Goal: Information Seeking & Learning: Learn about a topic

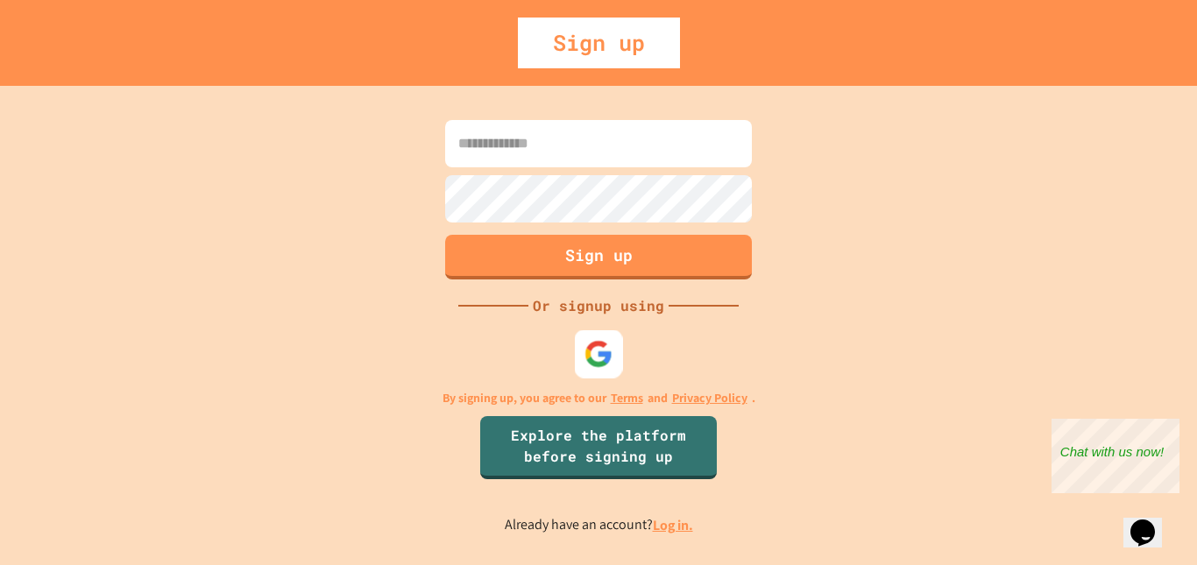
click at [582, 351] on div at bounding box center [599, 354] width 48 height 48
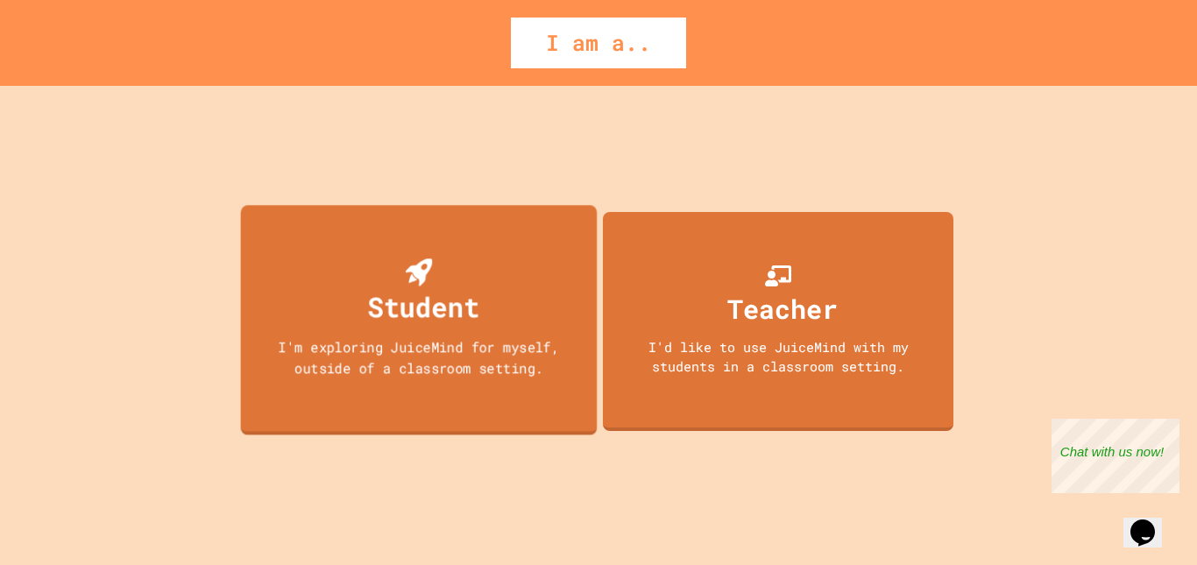
click at [401, 225] on div "Student I'm exploring JuiceMind for myself, outside of a classroom setting." at bounding box center [419, 320] width 357 height 230
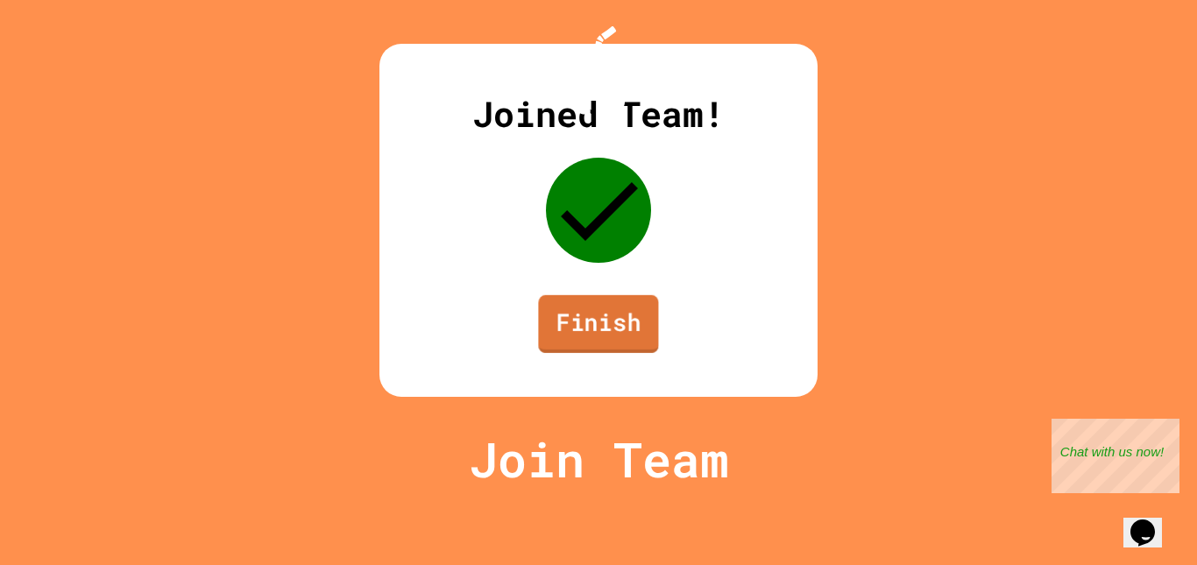
click at [602, 353] on link "Finish" at bounding box center [598, 324] width 120 height 58
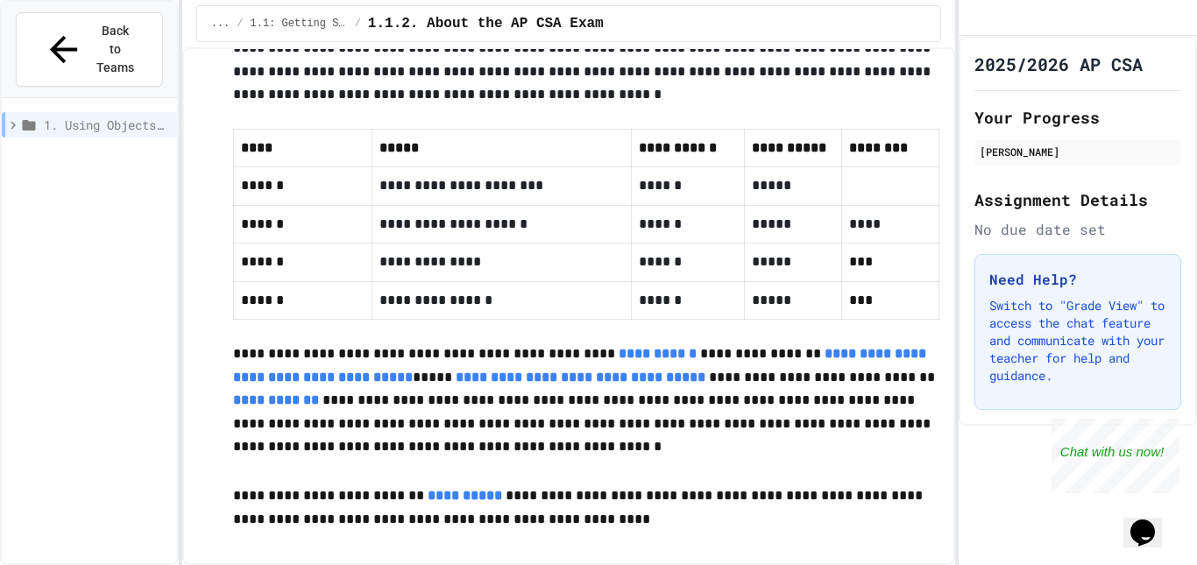
scroll to position [840, 0]
click at [1174, 429] on div "Close" at bounding box center [1167, 430] width 22 height 22
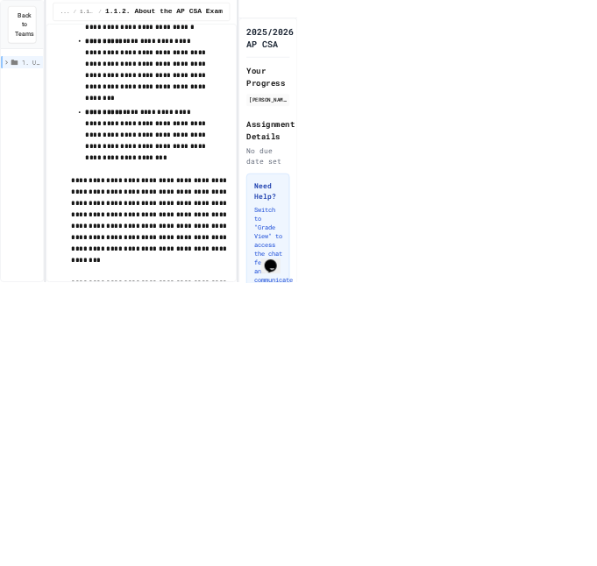
scroll to position [1512, 0]
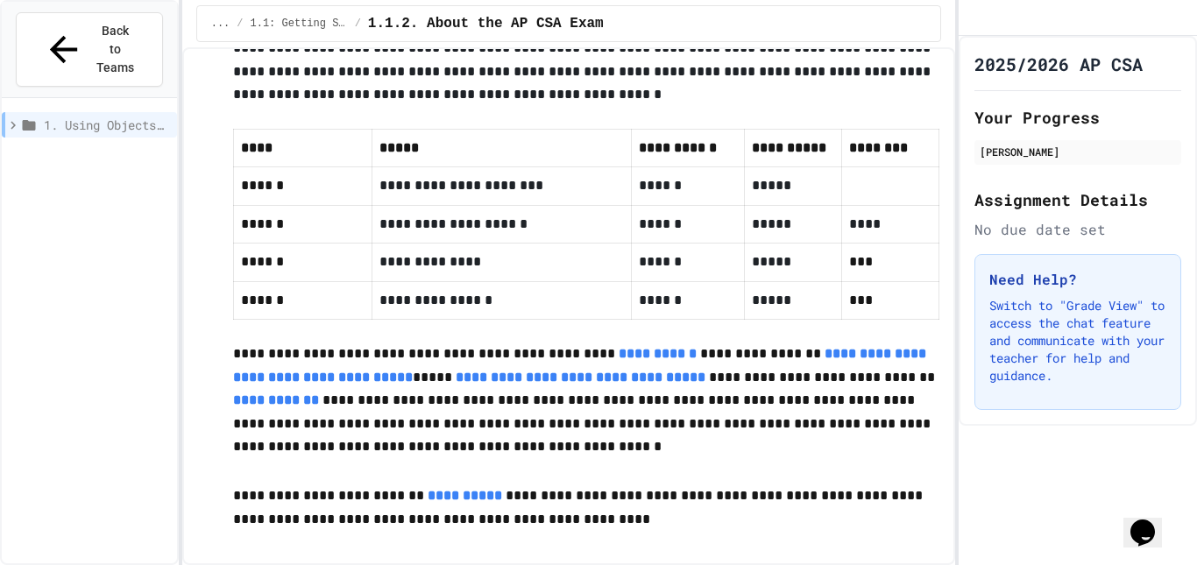
scroll to position [840, 0]
click at [9, 112] on div "1. Using Objects and Methods" at bounding box center [89, 124] width 175 height 25
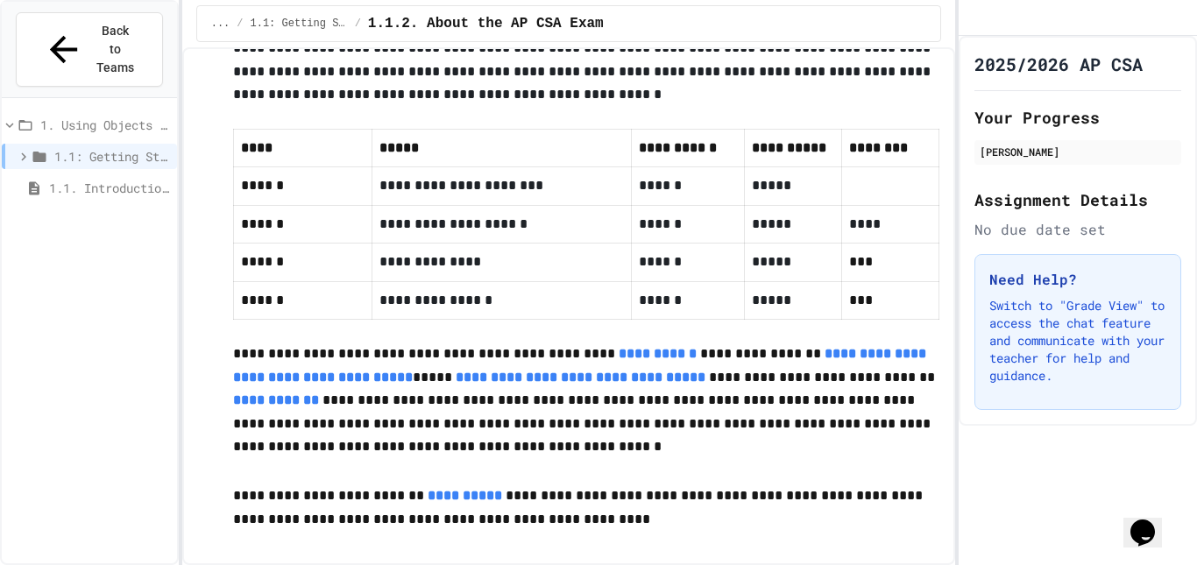
click at [107, 179] on span "1.1. Introduction to Algorithms, Programming, and Compilers" at bounding box center [109, 188] width 121 height 18
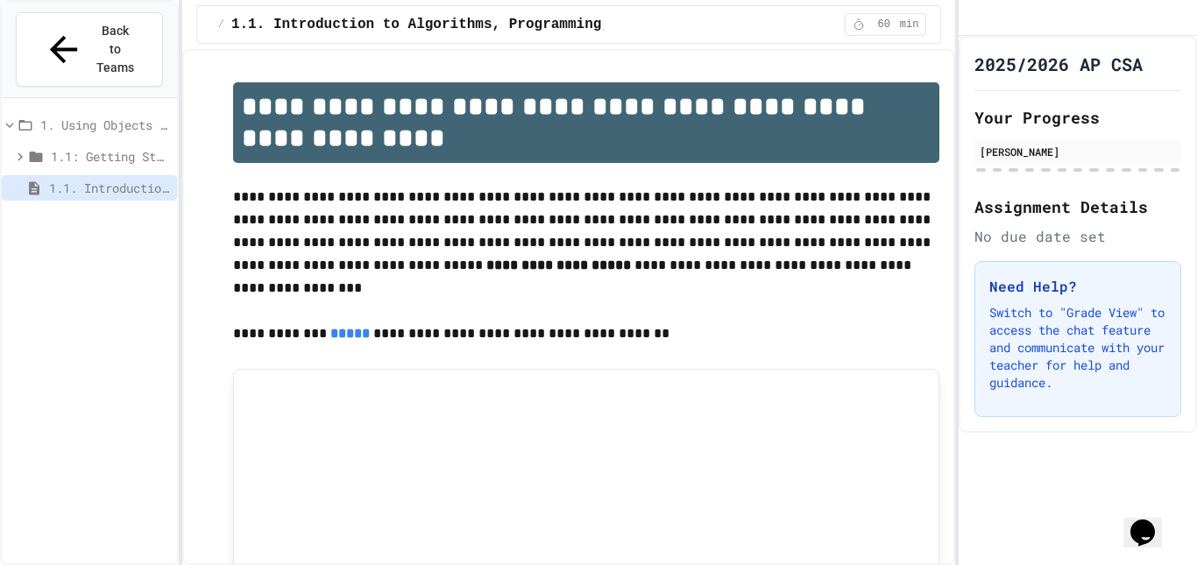
click at [16, 149] on icon at bounding box center [20, 157] width 16 height 16
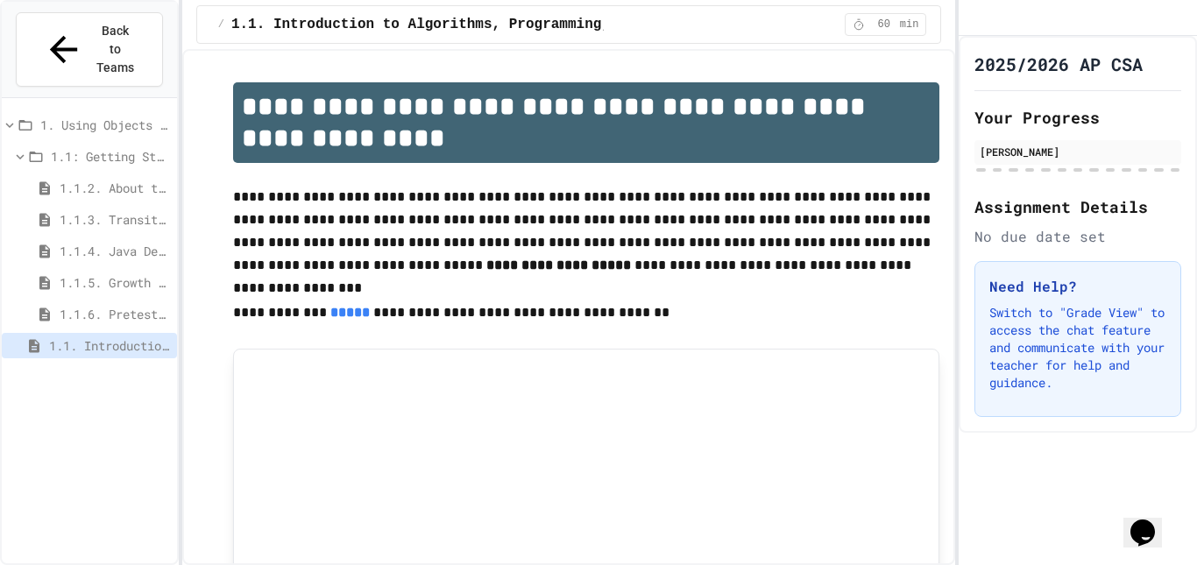
click at [87, 175] on div "1.1.2. About the AP CSA Exam" at bounding box center [89, 187] width 175 height 25
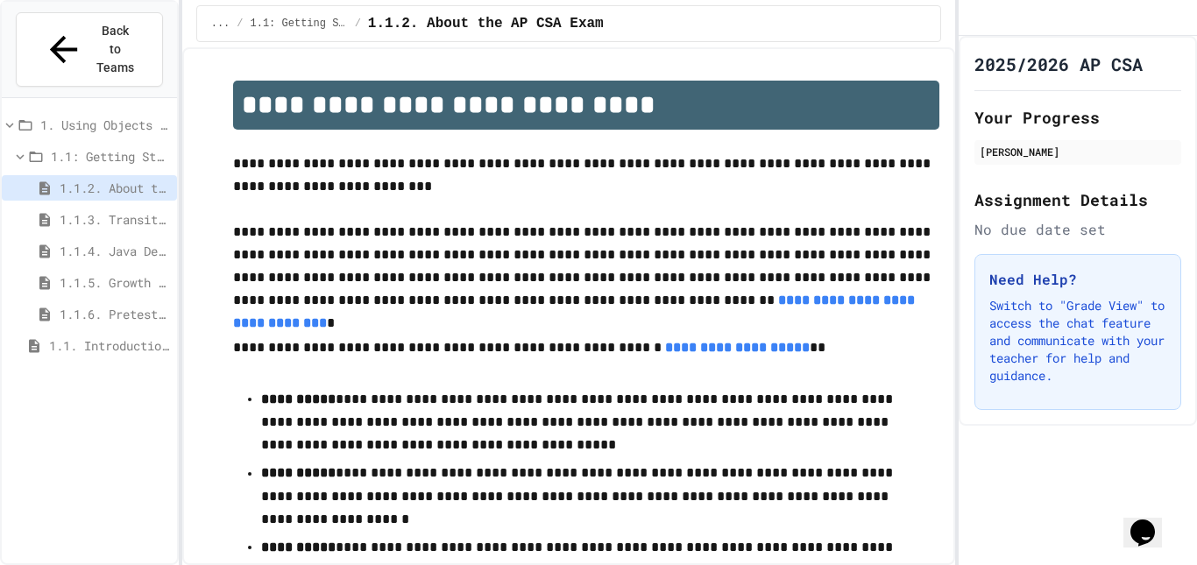
click at [105, 210] on span "1.1.3. Transitioning from AP CSP to AP CSA" at bounding box center [115, 219] width 110 height 18
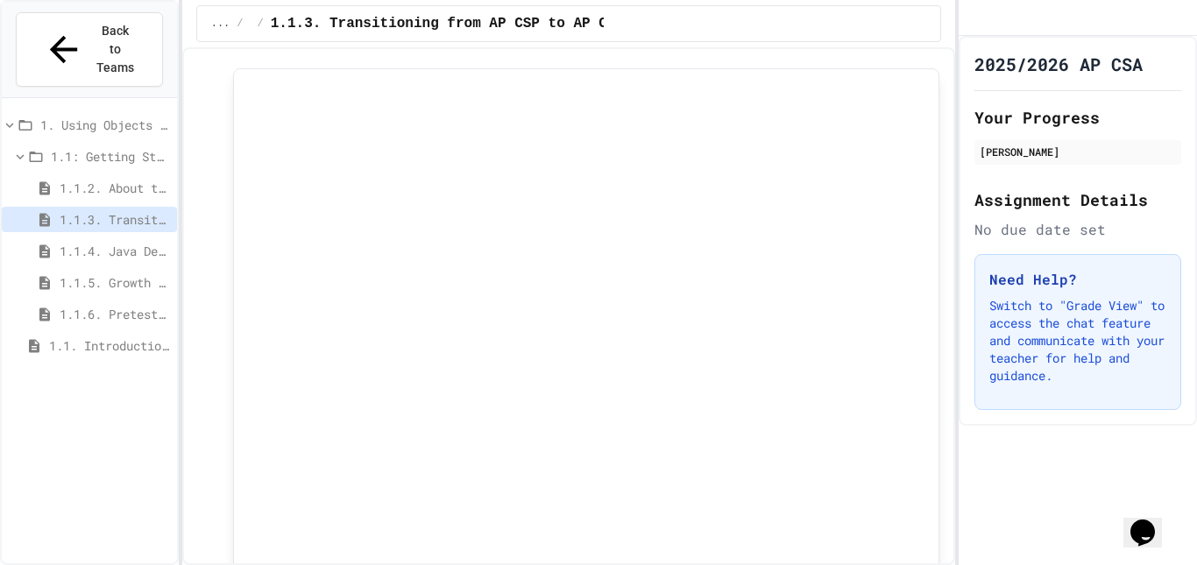
scroll to position [748, 0]
